Goal: Find specific page/section: Find specific page/section

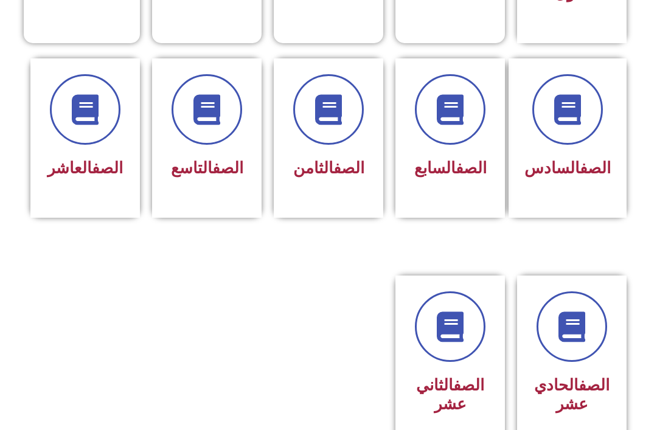
scroll to position [478, 0]
click at [75, 121] on icon at bounding box center [85, 109] width 30 height 30
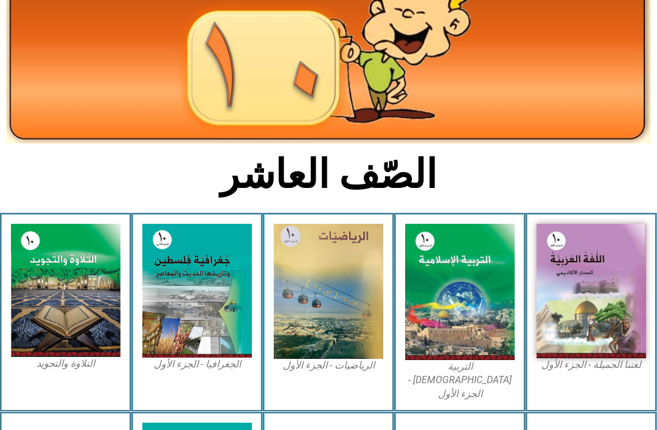
scroll to position [134, 0]
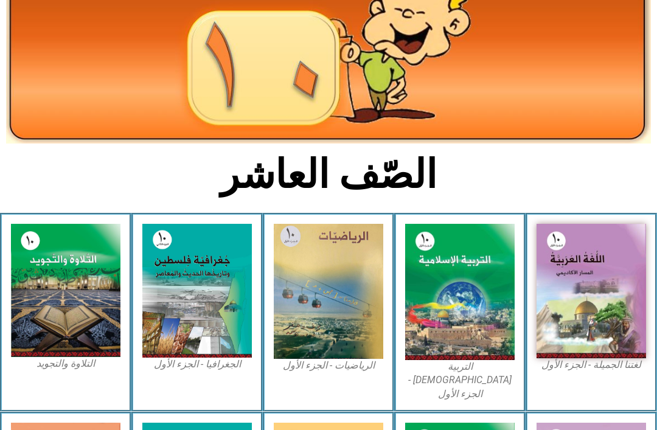
click at [460, 288] on img at bounding box center [460, 292] width 110 height 136
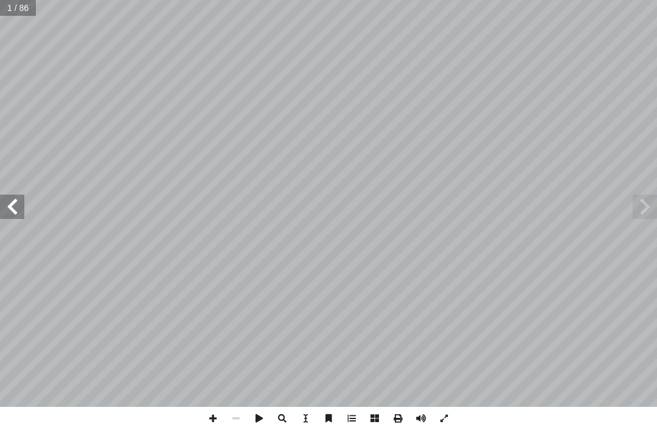
click at [652, 205] on span at bounding box center [645, 207] width 24 height 24
